Goal: Task Accomplishment & Management: Use online tool/utility

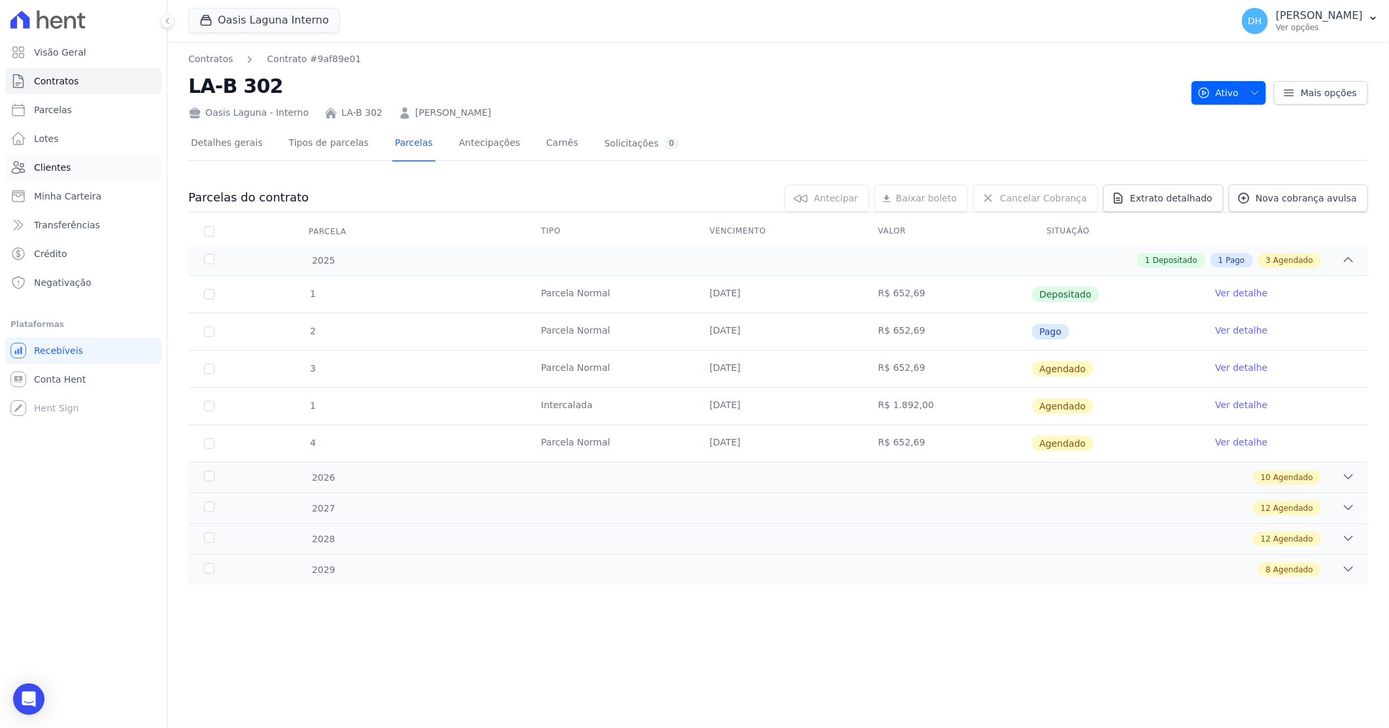
click at [86, 171] on link "Clientes" at bounding box center [83, 167] width 156 height 26
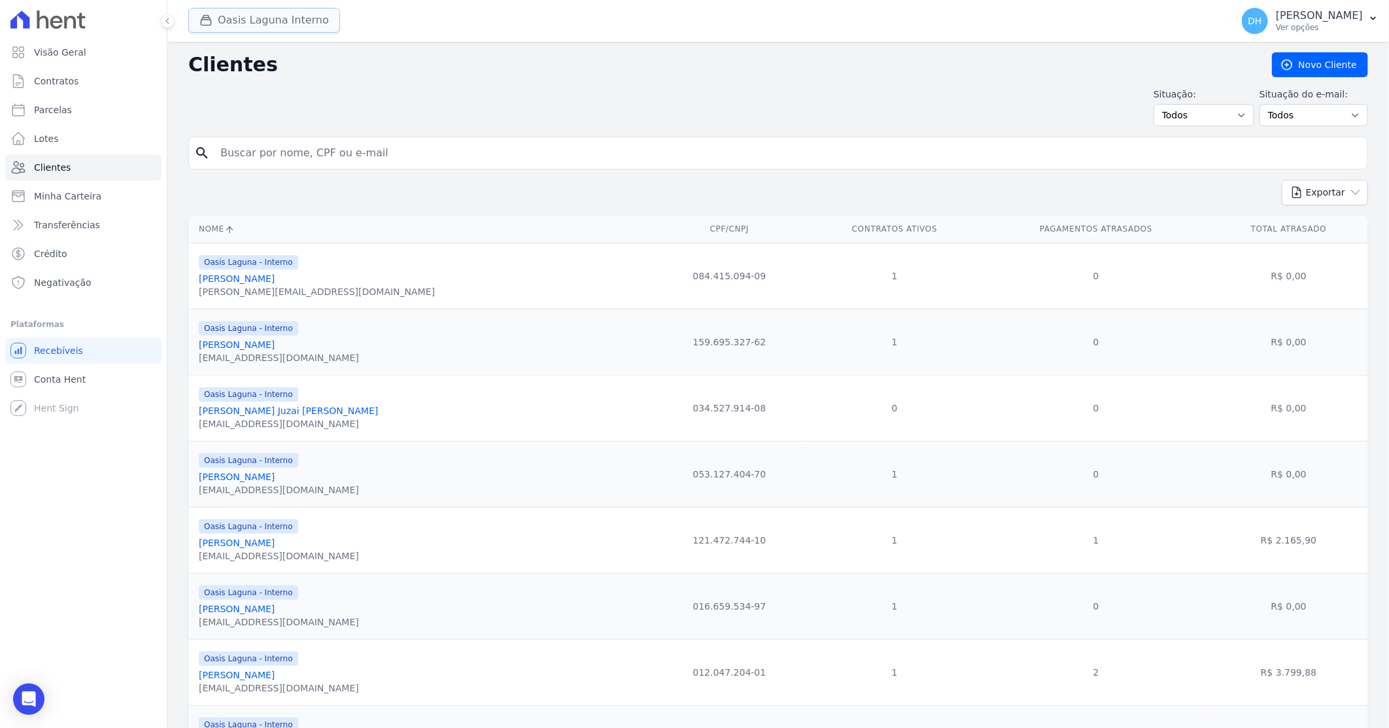
click at [257, 11] on button "Oasis Laguna Interno" at bounding box center [264, 20] width 152 height 25
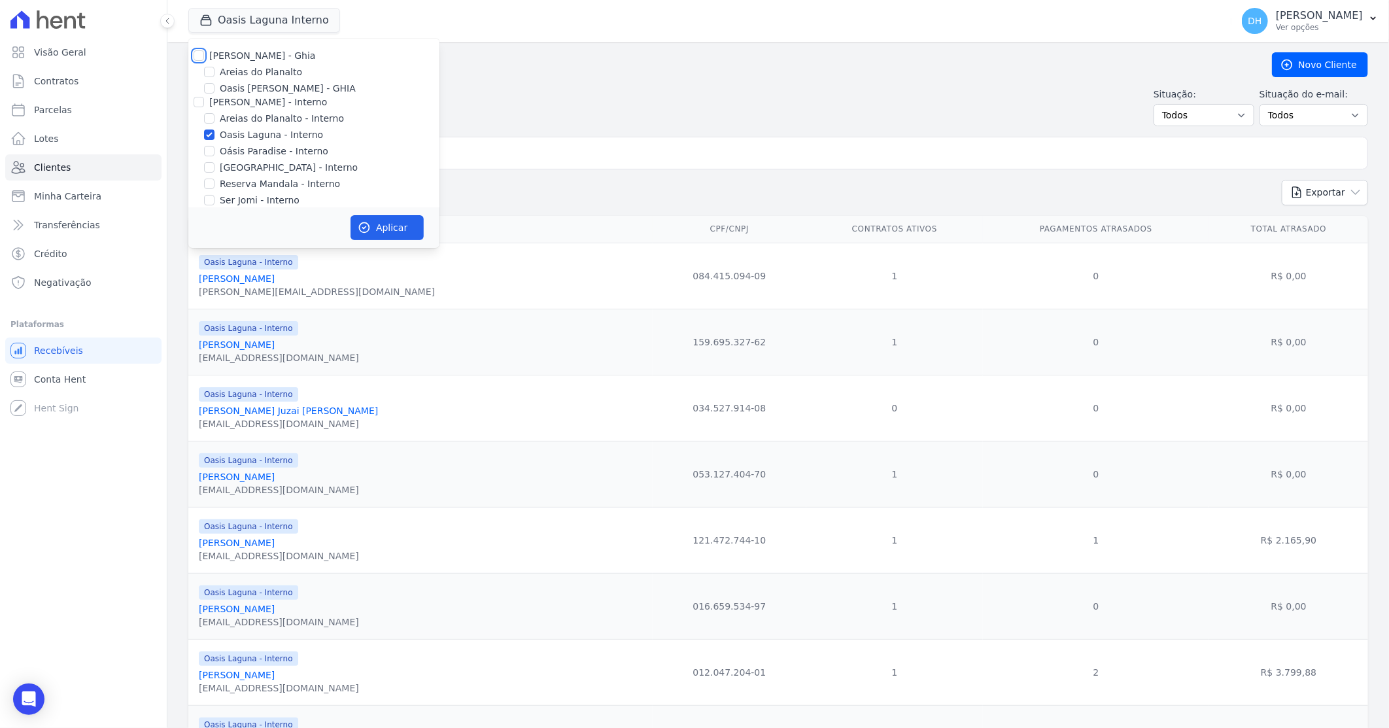
click at [199, 60] on input "[PERSON_NAME] - Ghia" at bounding box center [199, 55] width 10 height 10
checkbox input "true"
click at [196, 101] on input "[PERSON_NAME] - Interno" at bounding box center [199, 102] width 10 height 10
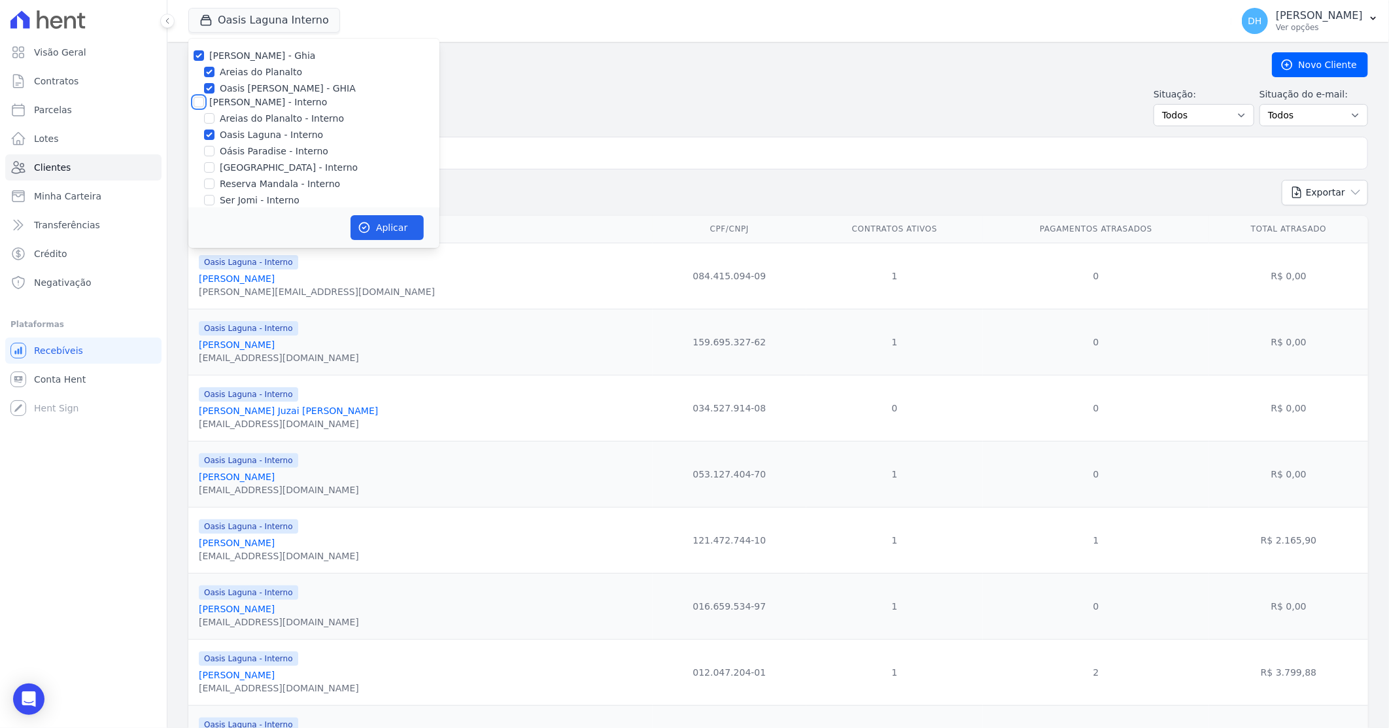
checkbox input "true"
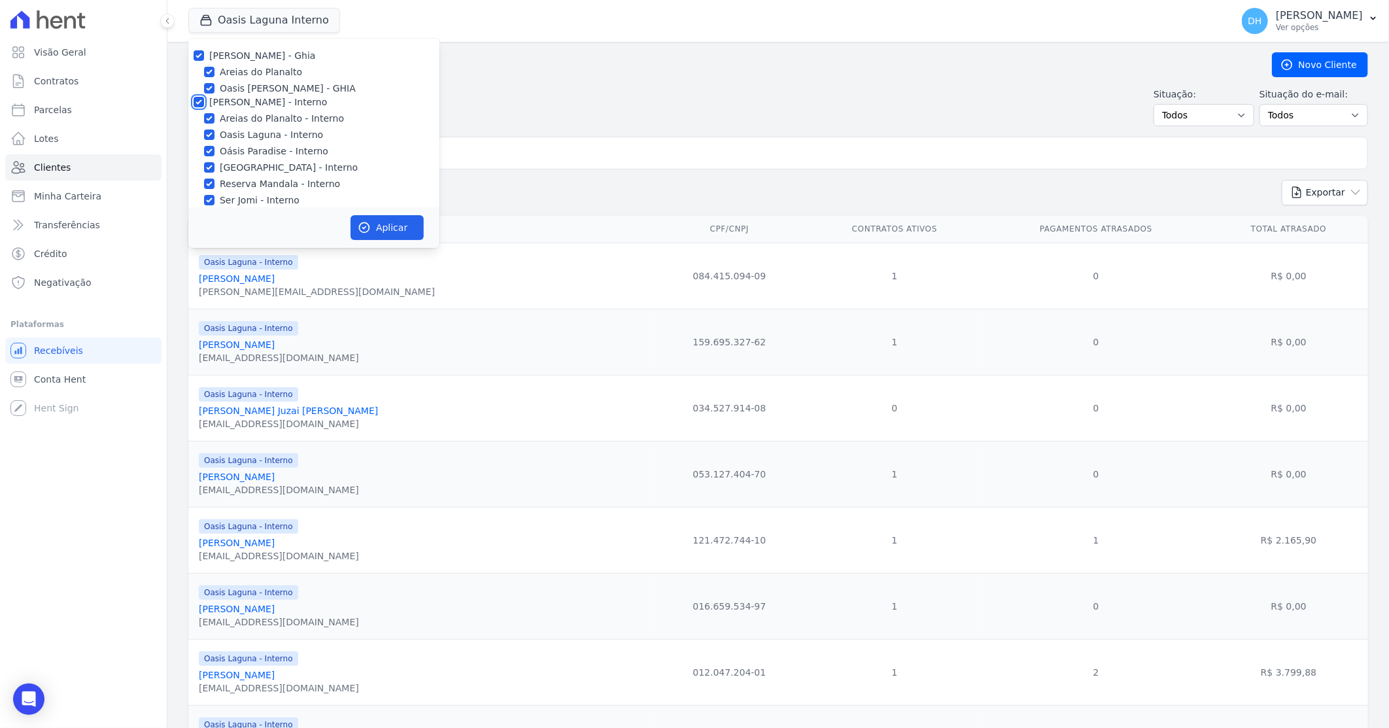
checkbox input "true"
click at [194, 141] on input "[PERSON_NAME]" at bounding box center [199, 141] width 10 height 10
checkbox input "true"
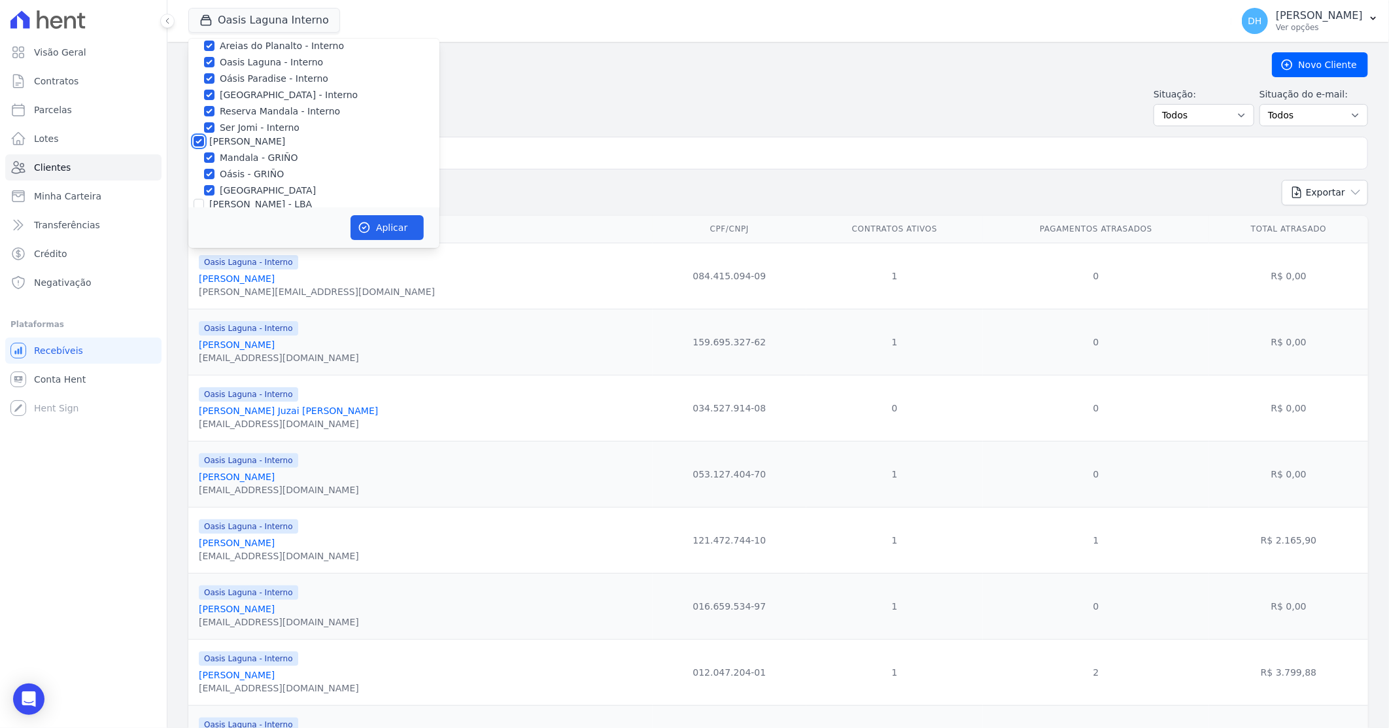
checkbox input "true"
click at [201, 203] on input "[PERSON_NAME] - LBA" at bounding box center [199, 204] width 10 height 10
checkbox input "true"
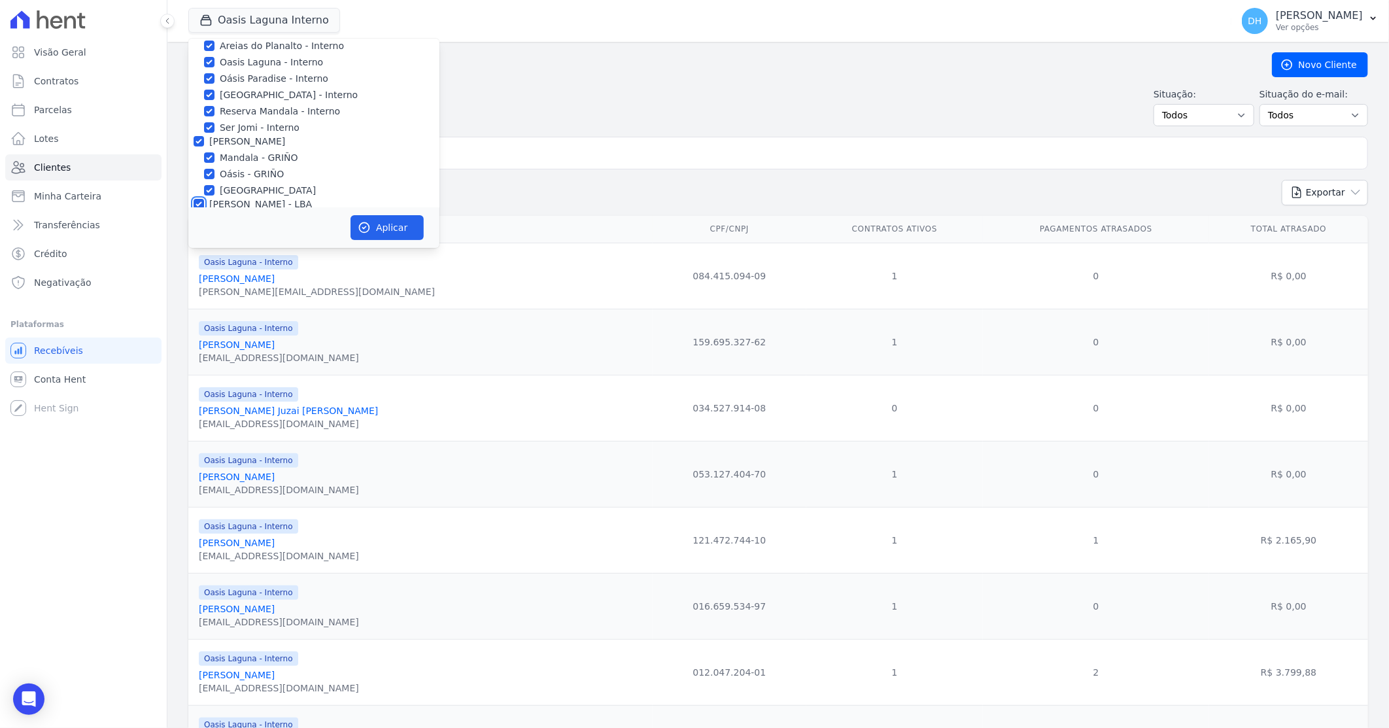
checkbox input "true"
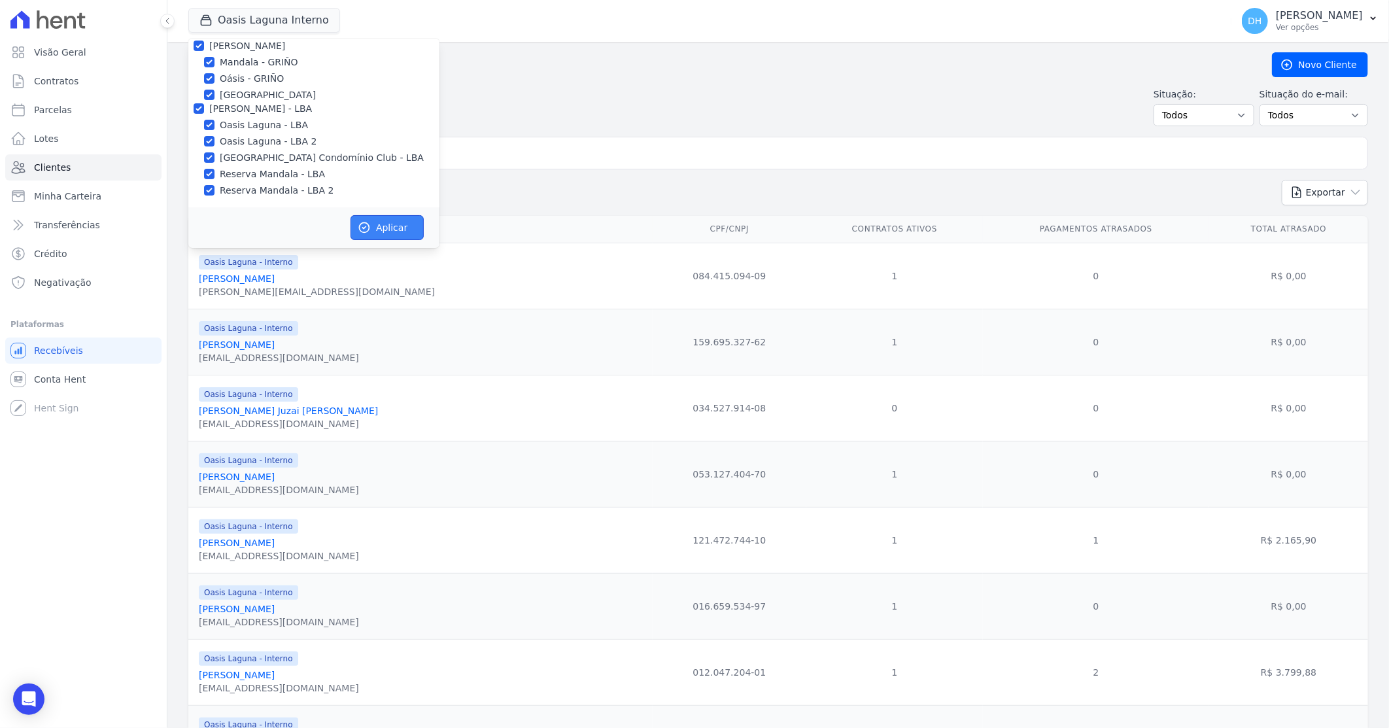
click at [387, 231] on button "Aplicar" at bounding box center [387, 227] width 73 height 25
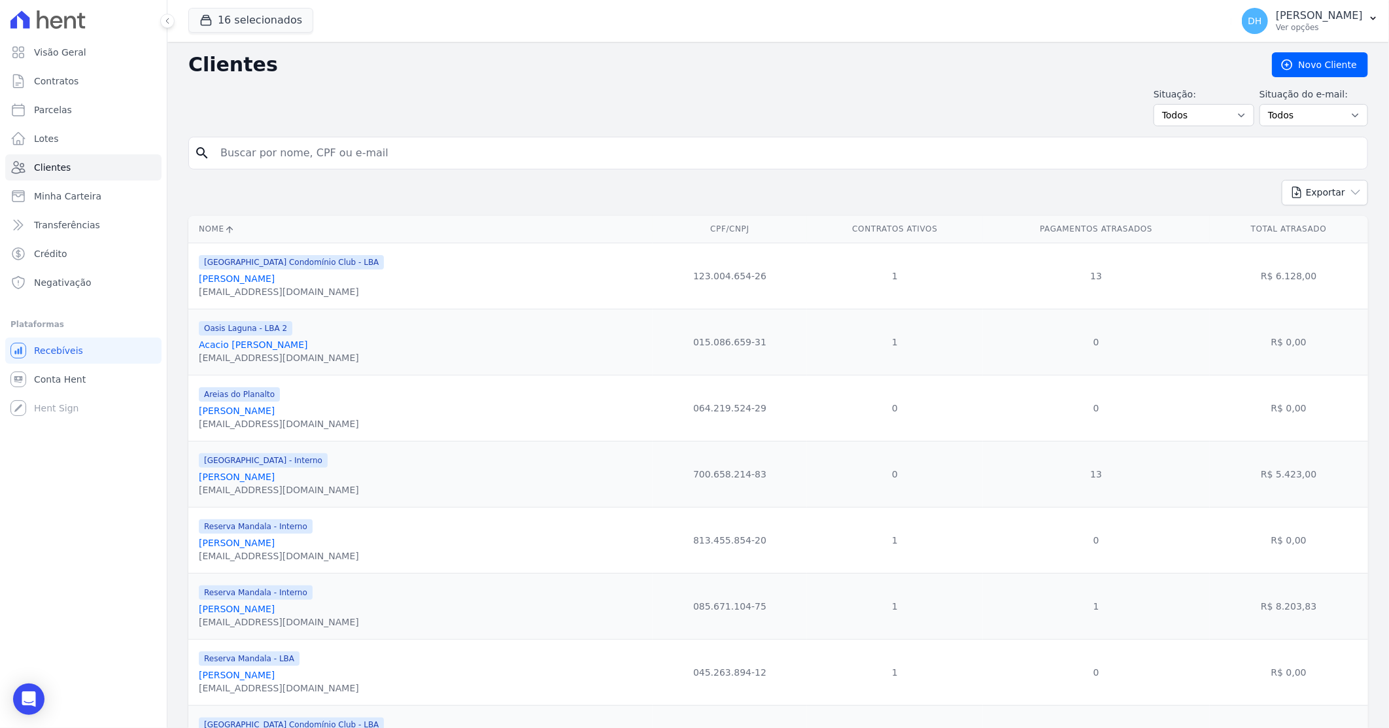
click at [263, 156] on input "search" at bounding box center [788, 153] width 1150 height 26
type input "[PERSON_NAME]"
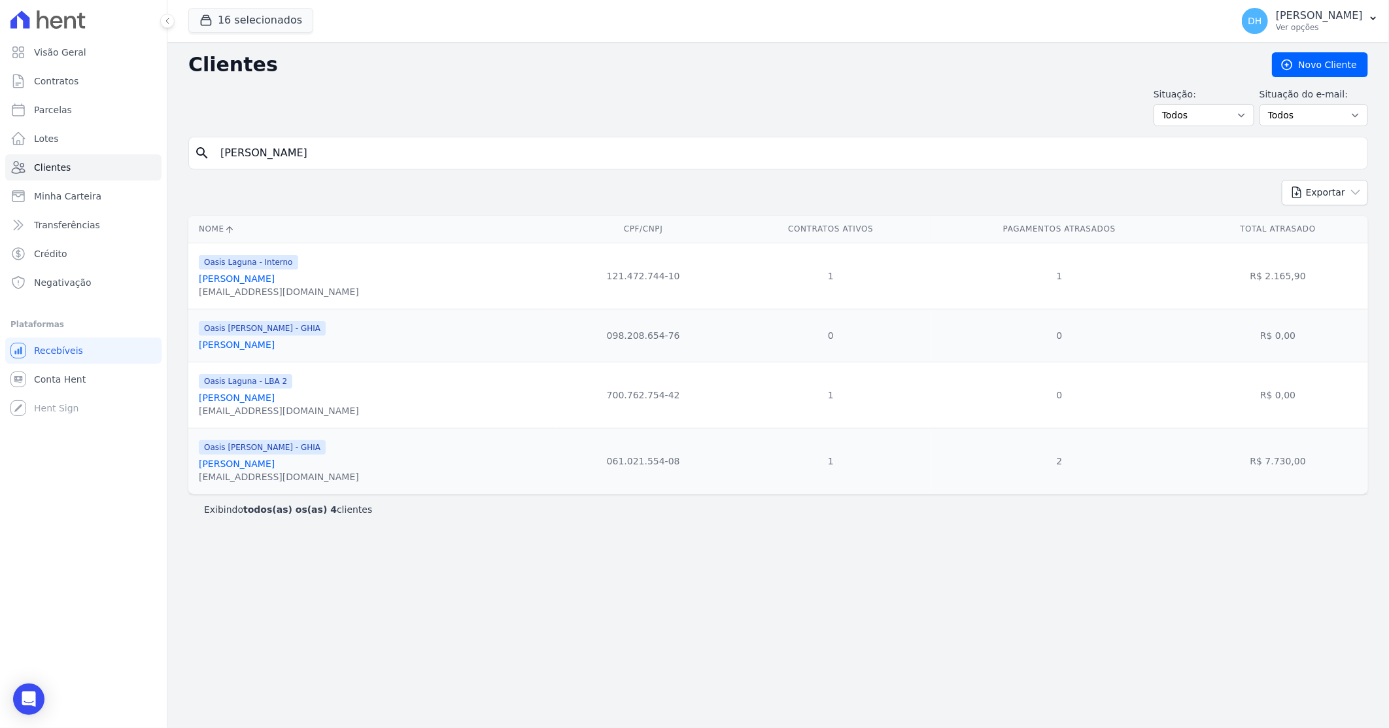
click at [275, 283] on link "[PERSON_NAME]" at bounding box center [237, 278] width 76 height 10
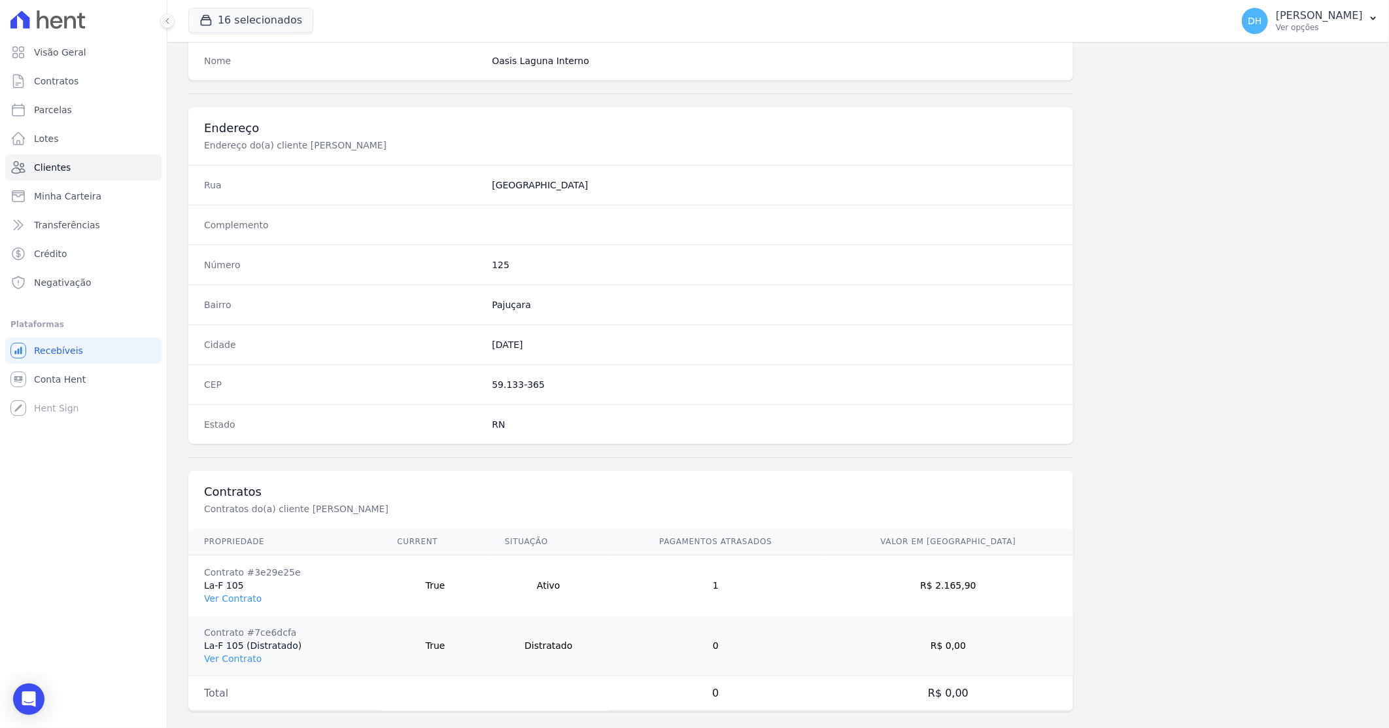
scroll to position [557, 0]
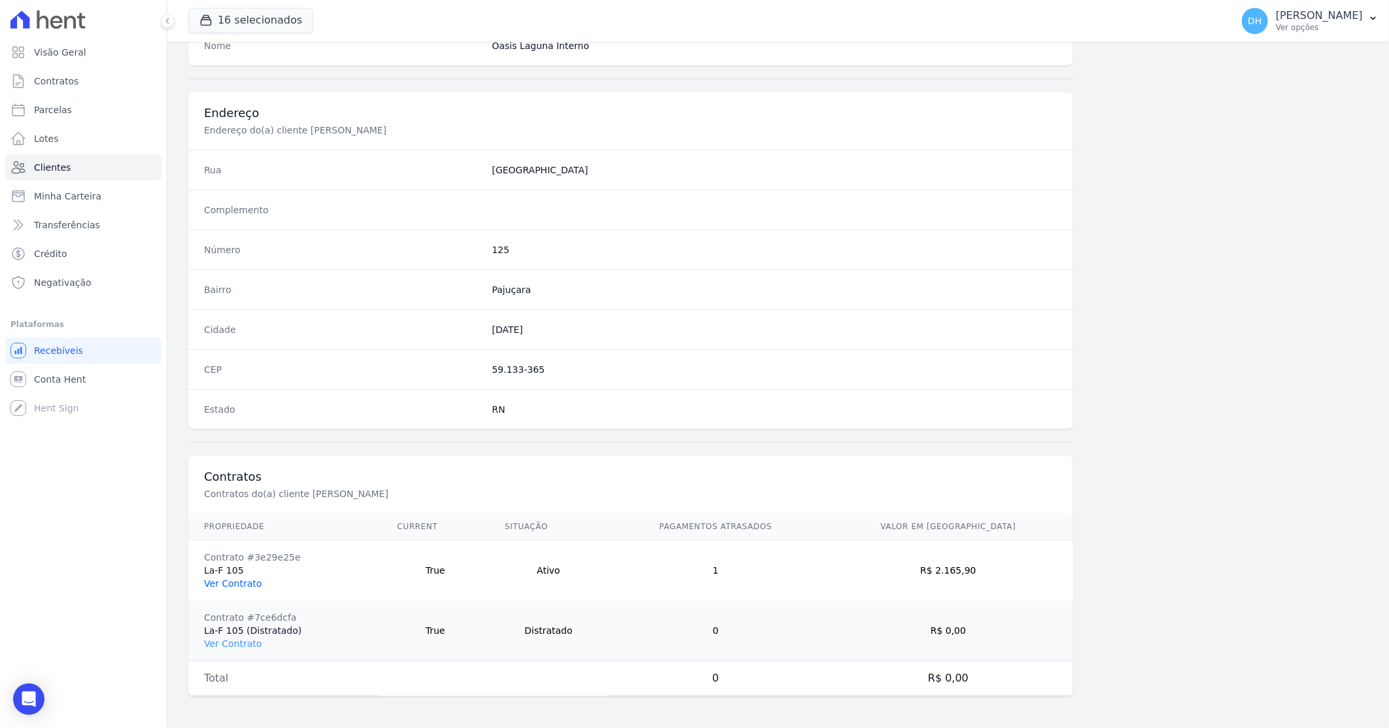
click at [243, 585] on link "Ver Contrato" at bounding box center [233, 583] width 58 height 10
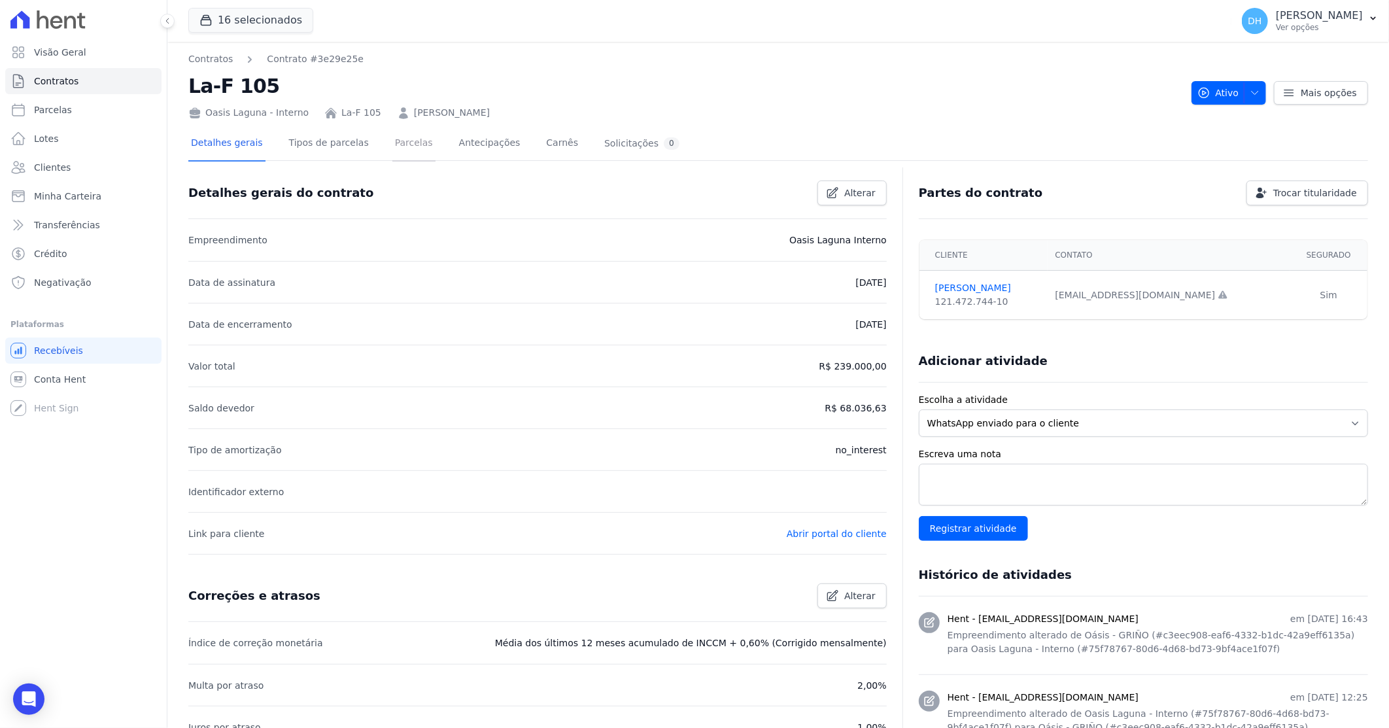
click at [397, 145] on link "Parcelas" at bounding box center [413, 144] width 43 height 35
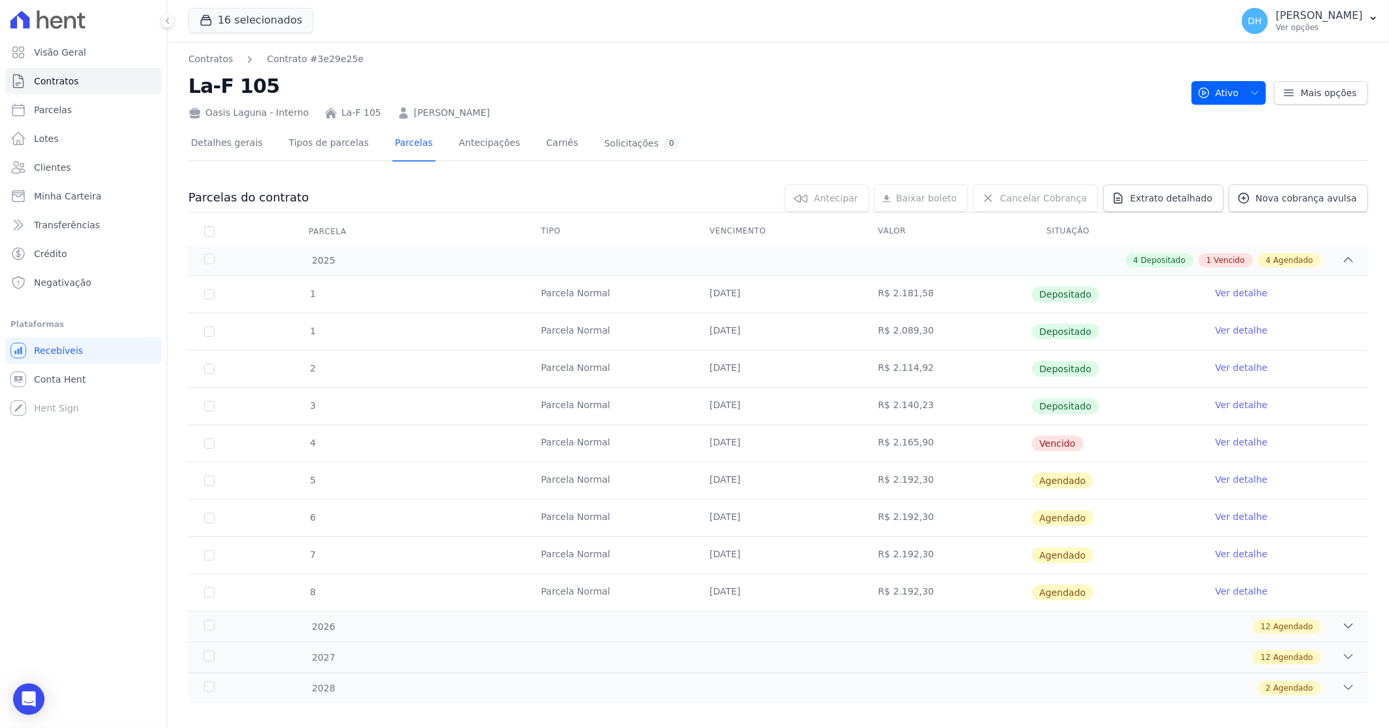
click at [1224, 447] on link "Ver detalhe" at bounding box center [1241, 442] width 52 height 13
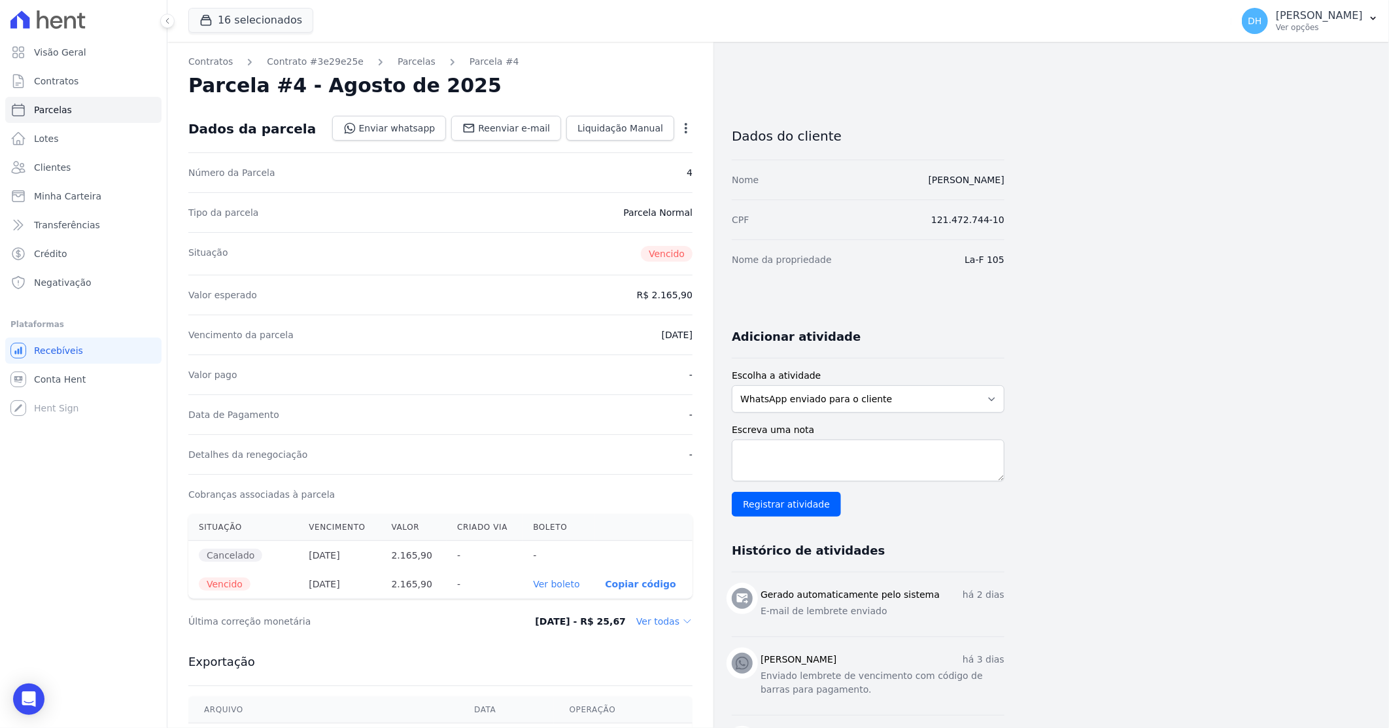
click at [690, 129] on icon "button" at bounding box center [686, 128] width 13 height 13
click at [810, 304] on div "Dados do cliente Nome [PERSON_NAME] CPF 121.472.744-10 Nome da propriedade La-F…" at bounding box center [868, 606] width 273 height 1003
click at [619, 126] on span "Liquidação Manual" at bounding box center [620, 128] width 86 height 13
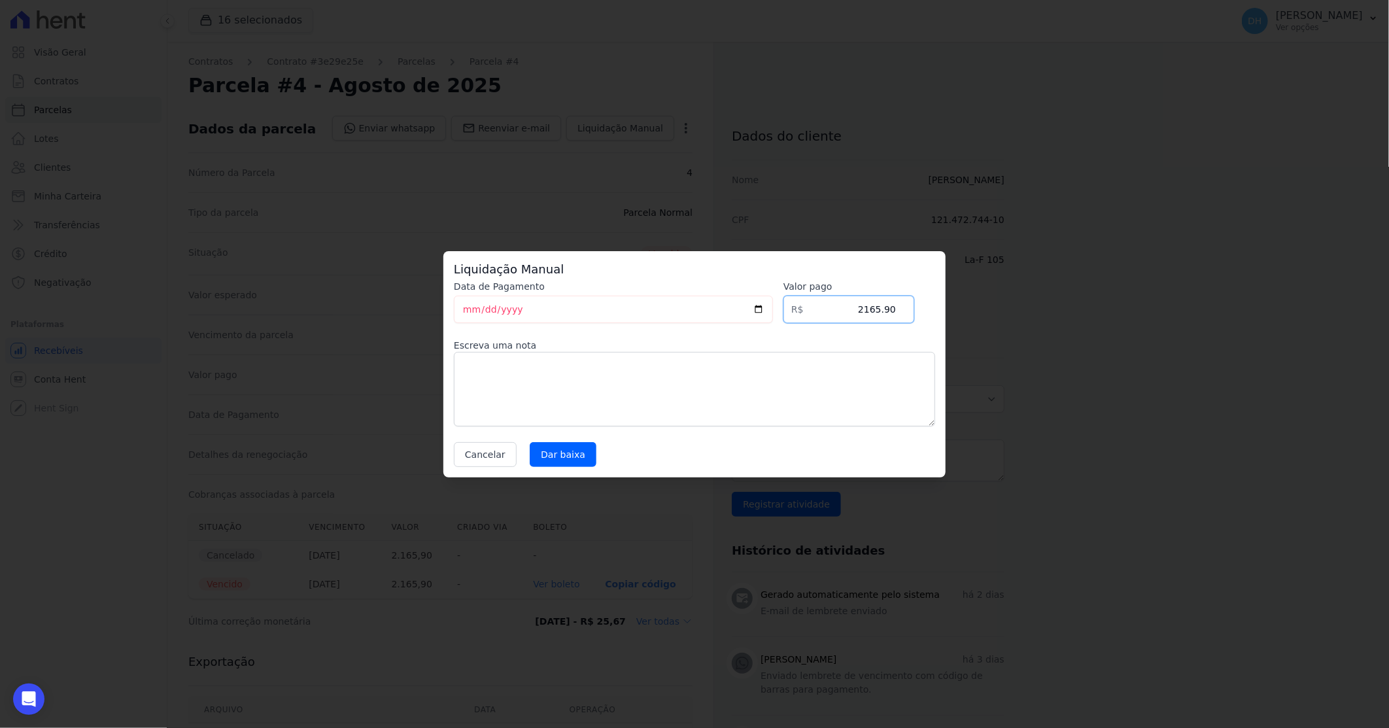
drag, startPoint x: 860, startPoint y: 303, endPoint x: 1039, endPoint y: 291, distance: 179.0
click at [1039, 291] on div "Liquidação Manual Data de Pagamento [DATE] [GEOGRAPHIC_DATA] R$ 2165.90 Escreva…" at bounding box center [694, 364] width 1389 height 728
type input "1718.64"
click at [566, 454] on input "Dar baixa" at bounding box center [563, 454] width 67 height 25
